Goal: Information Seeking & Learning: Check status

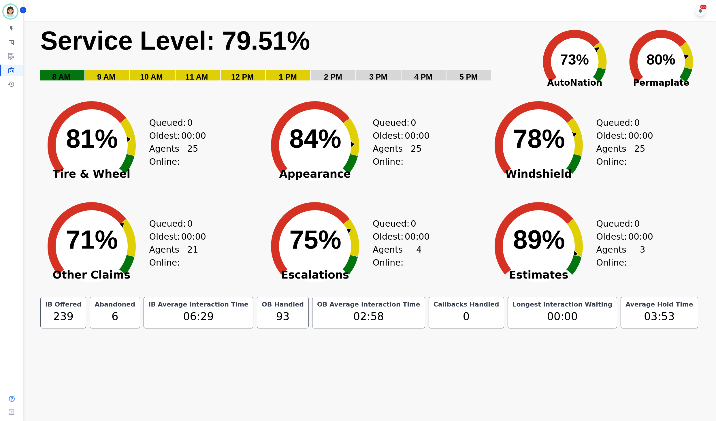
click at [135, 76] on rect "Service Level: 0%" at bounding box center [152, 75] width 44 height 10
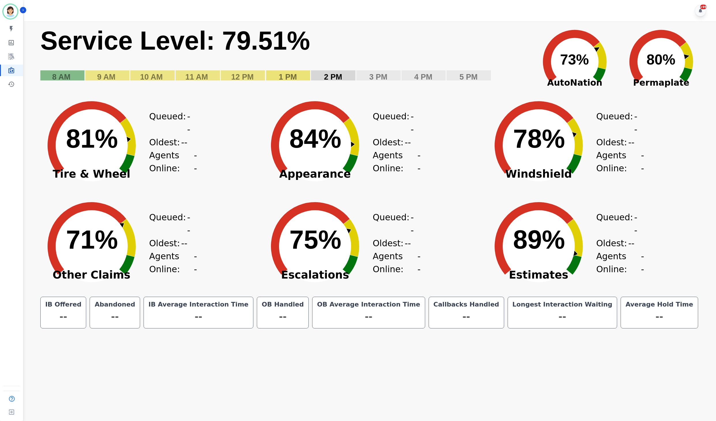
click at [299, 73] on rect "Service Level: 0%" at bounding box center [288, 75] width 44 height 10
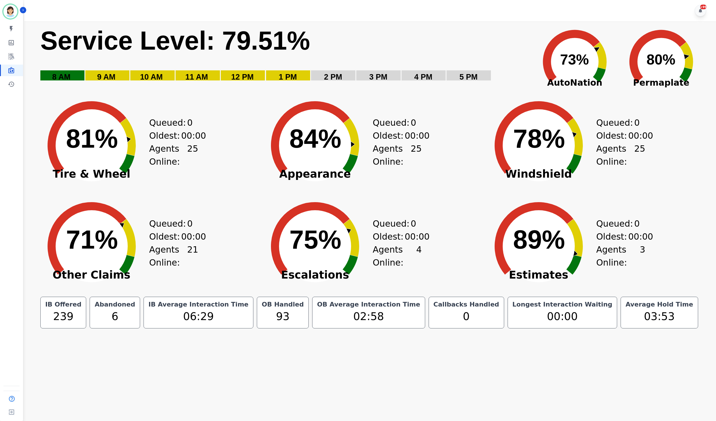
click at [271, 355] on main "Created with Highcharts 10.3.3 Service Level: 79.51% 5 PM 4 PM 3 PM 2 PM 1 PM 1…" at bounding box center [368, 231] width 693 height 421
click at [355, 102] on icon "Created with Highcharts 10.3.3 84% ​ 84%" at bounding box center [314, 140] width 115 height 101
click at [636, 310] on div "03:46" at bounding box center [659, 316] width 70 height 16
